Goal: Task Accomplishment & Management: Manage account settings

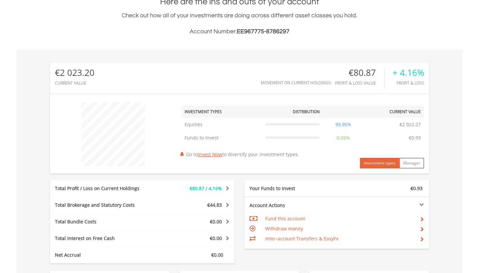
scroll to position [64, 126]
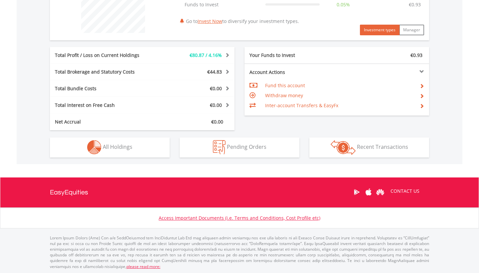
click at [102, 146] on button "Holdings All Holdings" at bounding box center [110, 147] width 120 height 20
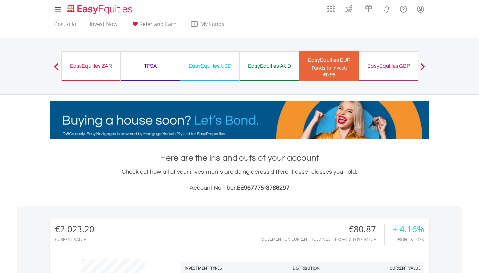
scroll to position [0, 0]
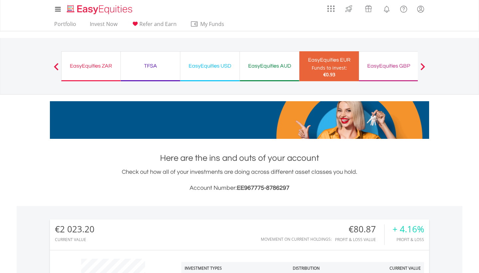
click at [373, 67] on div "EasyEquities GBP" at bounding box center [388, 65] width 51 height 9
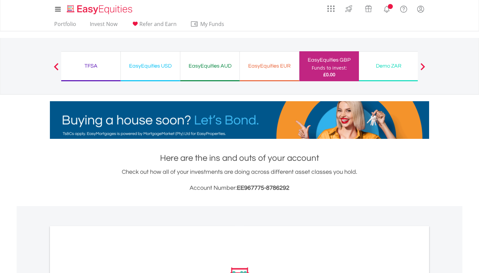
click at [280, 75] on div "EasyEquities EUR Funds to invest: £0.00" at bounding box center [270, 66] width 60 height 30
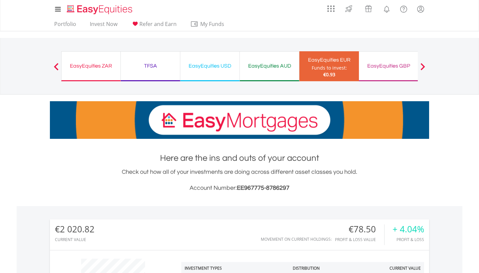
click at [206, 67] on div "EasyEquities USD" at bounding box center [209, 65] width 51 height 9
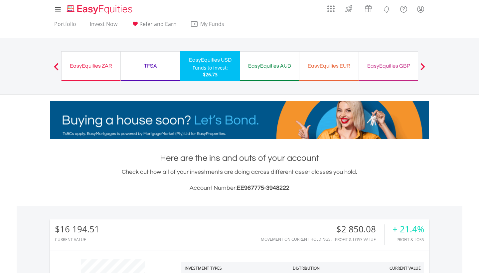
click at [90, 72] on div "EasyEquities ZAR Funds to invest: $26.73" at bounding box center [91, 66] width 60 height 30
